Goal: Transaction & Acquisition: Purchase product/service

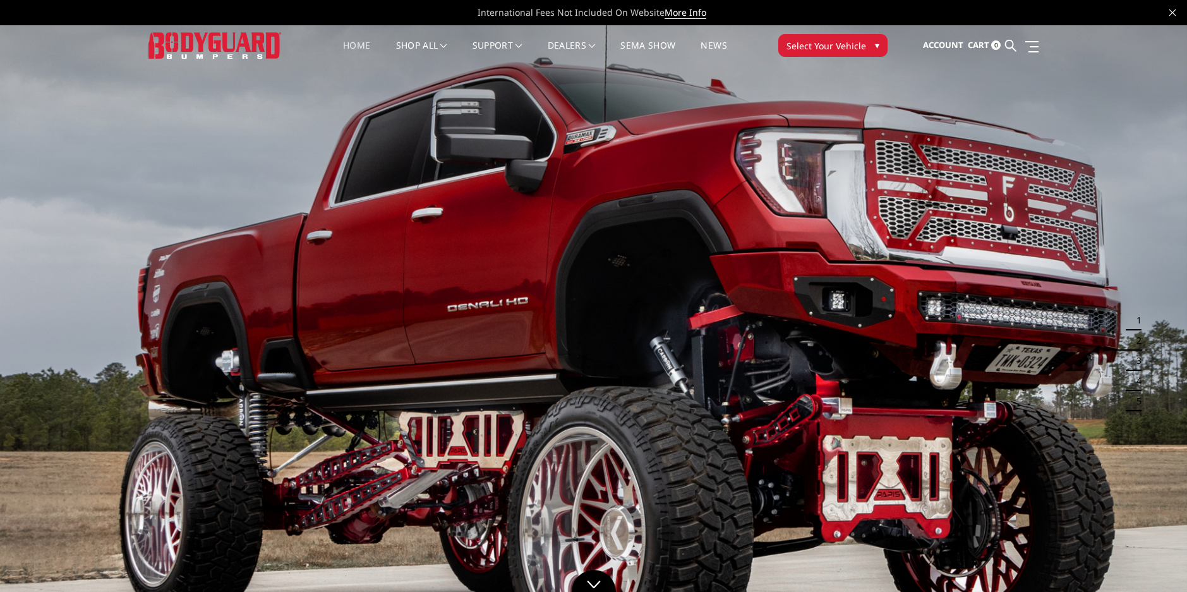
click at [848, 42] on span "Select Your Vehicle" at bounding box center [827, 45] width 80 height 13
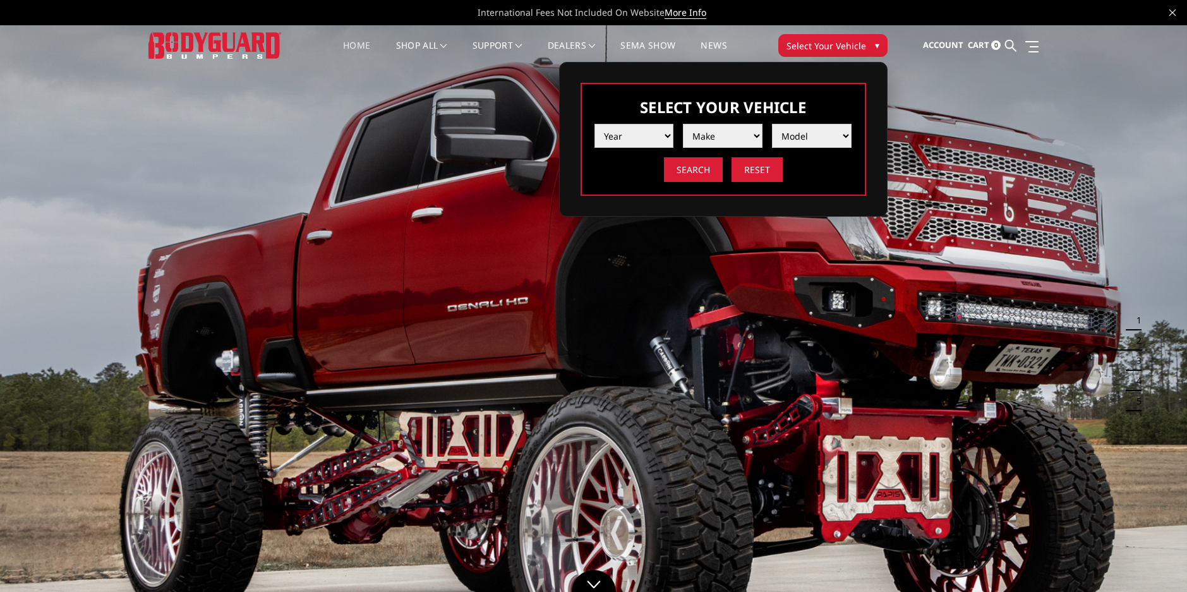
click at [667, 135] on select "Year [DATE] 2024 2023 2022 2021 2020 2019 2018 2017 2016 2015 2014 2013 2012 20…" at bounding box center [635, 136] width 80 height 24
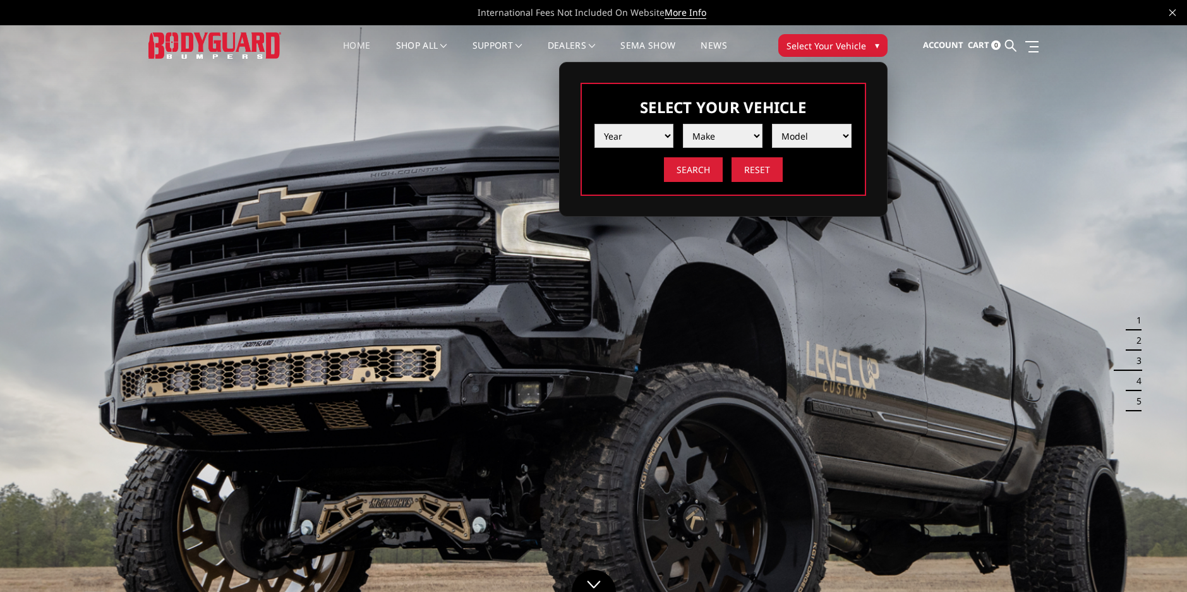
select select "yr_2025"
click at [595, 124] on select "Year [DATE] 2024 2023 2022 2021 2020 2019 2018 2017 2016 2015 2014 2013 2012 20…" at bounding box center [635, 136] width 80 height 24
click at [730, 133] on select "Make Chevrolet Ford GMC Ram Toyota" at bounding box center [723, 136] width 80 height 24
select select "mk_ford"
click at [683, 124] on select "Make Chevrolet Ford GMC Ram Toyota" at bounding box center [723, 136] width 80 height 24
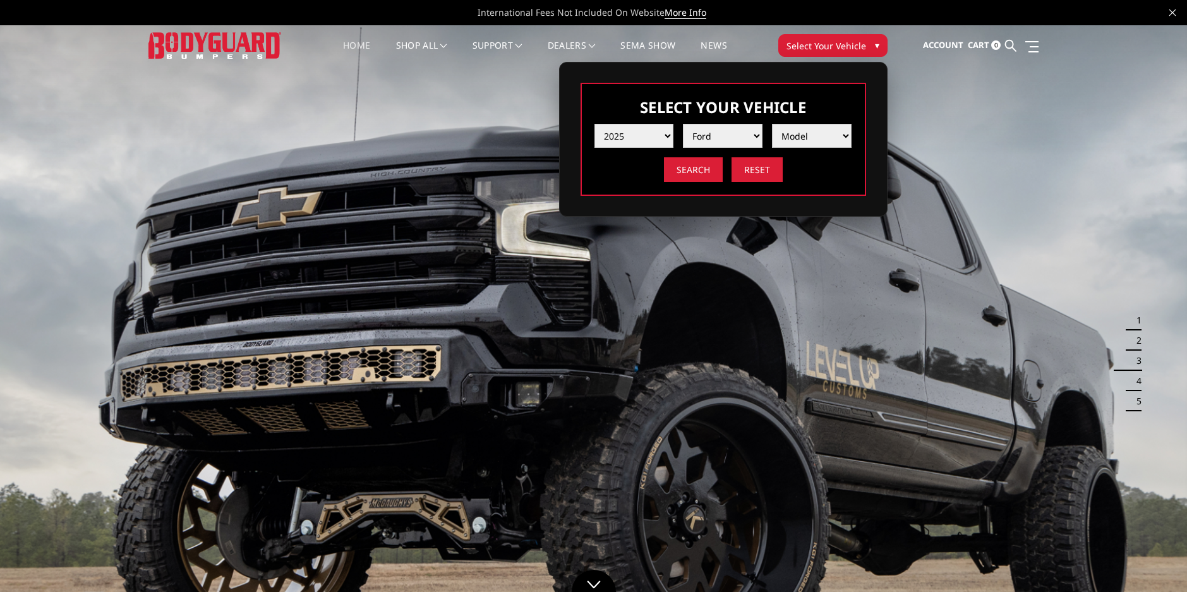
click at [809, 133] on select "Model F150 F150 Raptor F250 / F350 F450 F550" at bounding box center [812, 136] width 80 height 24
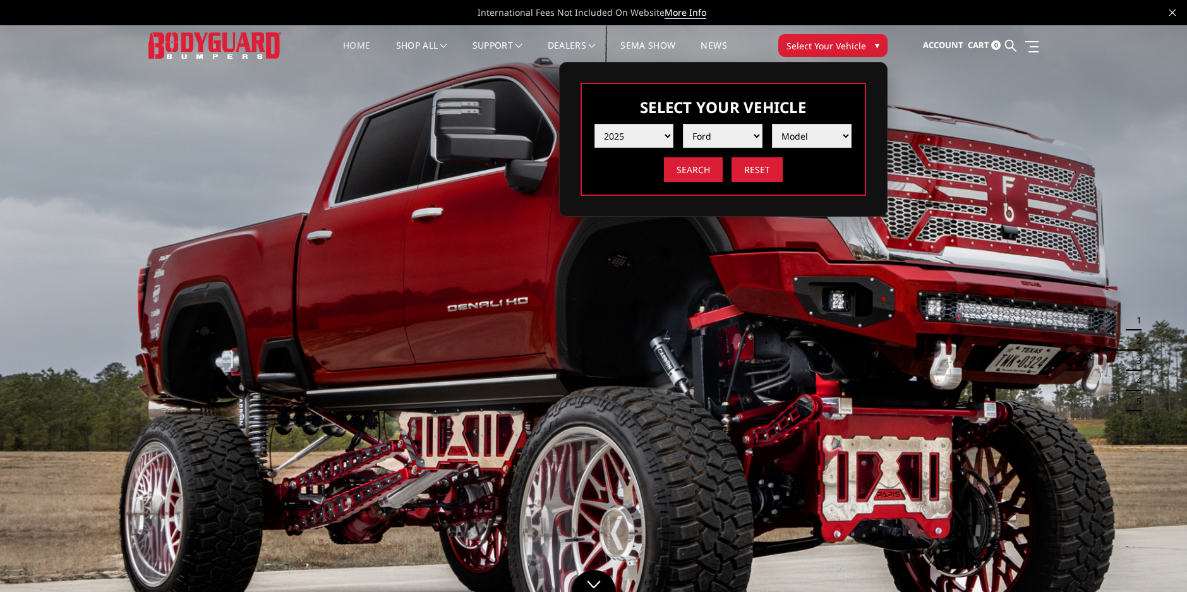
click at [671, 134] on select "Year [DATE] 2024 2023 2022 2021 2020 2019 2018 2017 2016 2015 2014 2013 2012 20…" at bounding box center [635, 136] width 80 height 24
select select "yr_2024"
click at [595, 124] on select "Year [DATE] 2024 2023 2022 2021 2020 2019 2018 2017 2016 2015 2014 2013 2012 20…" at bounding box center [635, 136] width 80 height 24
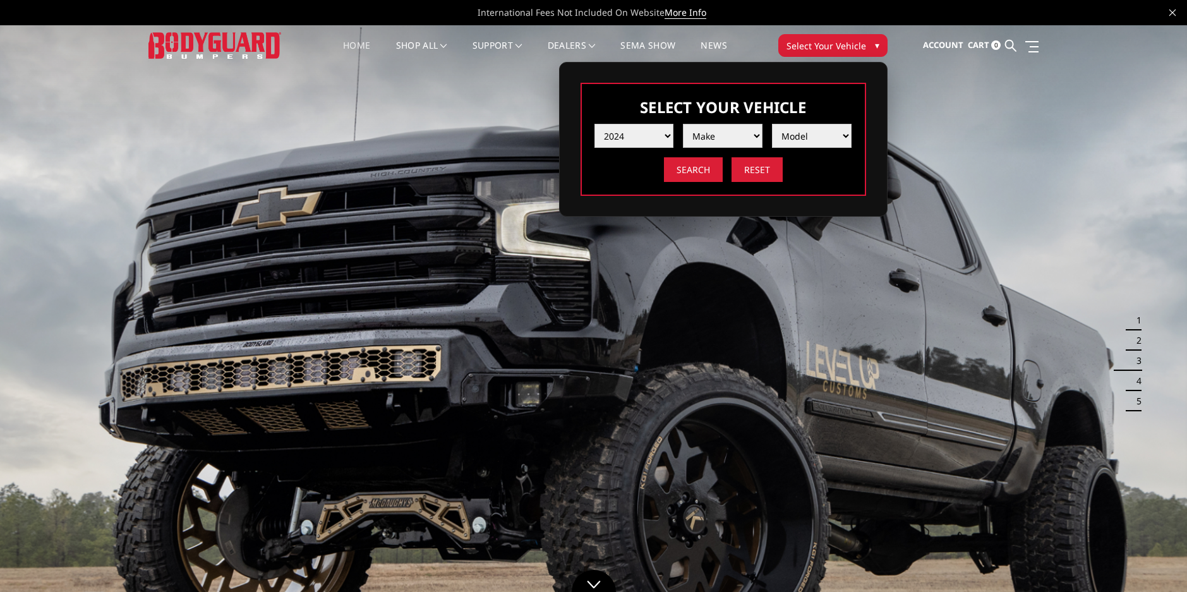
click at [755, 136] on select "Make Chevrolet Ford GMC Ram Toyota" at bounding box center [723, 136] width 80 height 24
select select "mk_ford"
click at [683, 124] on select "Make Chevrolet Ford GMC Ram Toyota" at bounding box center [723, 136] width 80 height 24
click at [825, 131] on select "Model F150 F150 Raptor F250 / F350 F450 F550" at bounding box center [812, 136] width 80 height 24
